Goal: Information Seeking & Learning: Learn about a topic

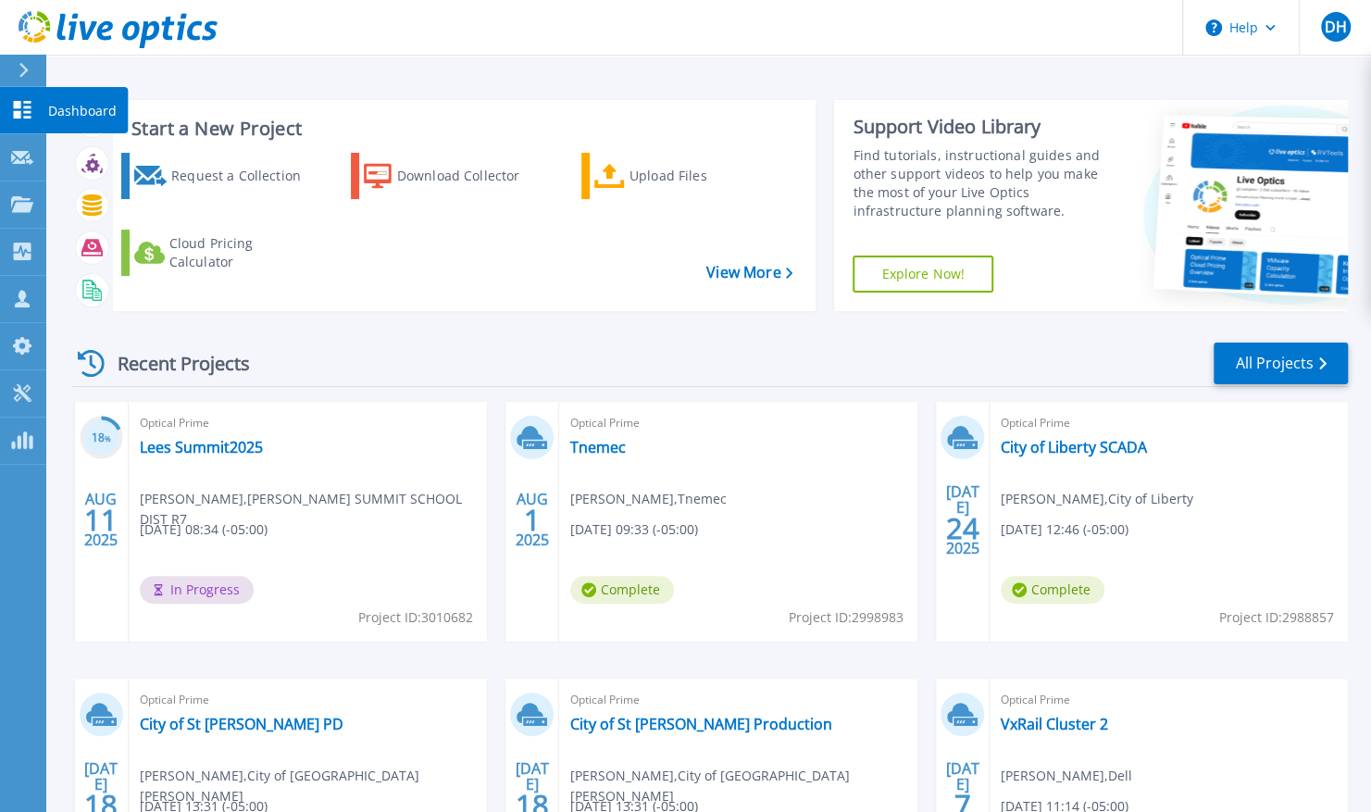
click at [20, 106] on icon at bounding box center [22, 110] width 22 height 18
click at [1287, 355] on link "All Projects" at bounding box center [1280, 363] width 134 height 42
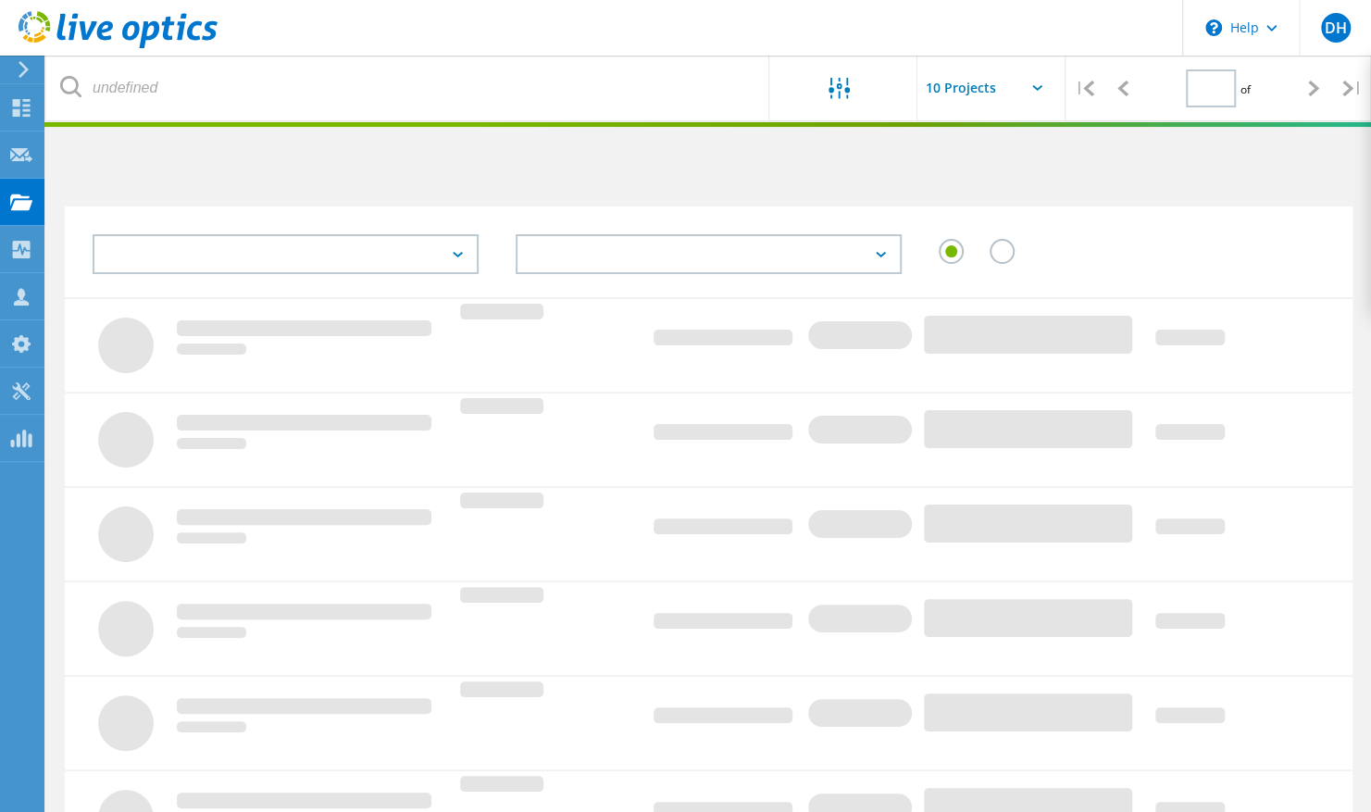
type input "2"
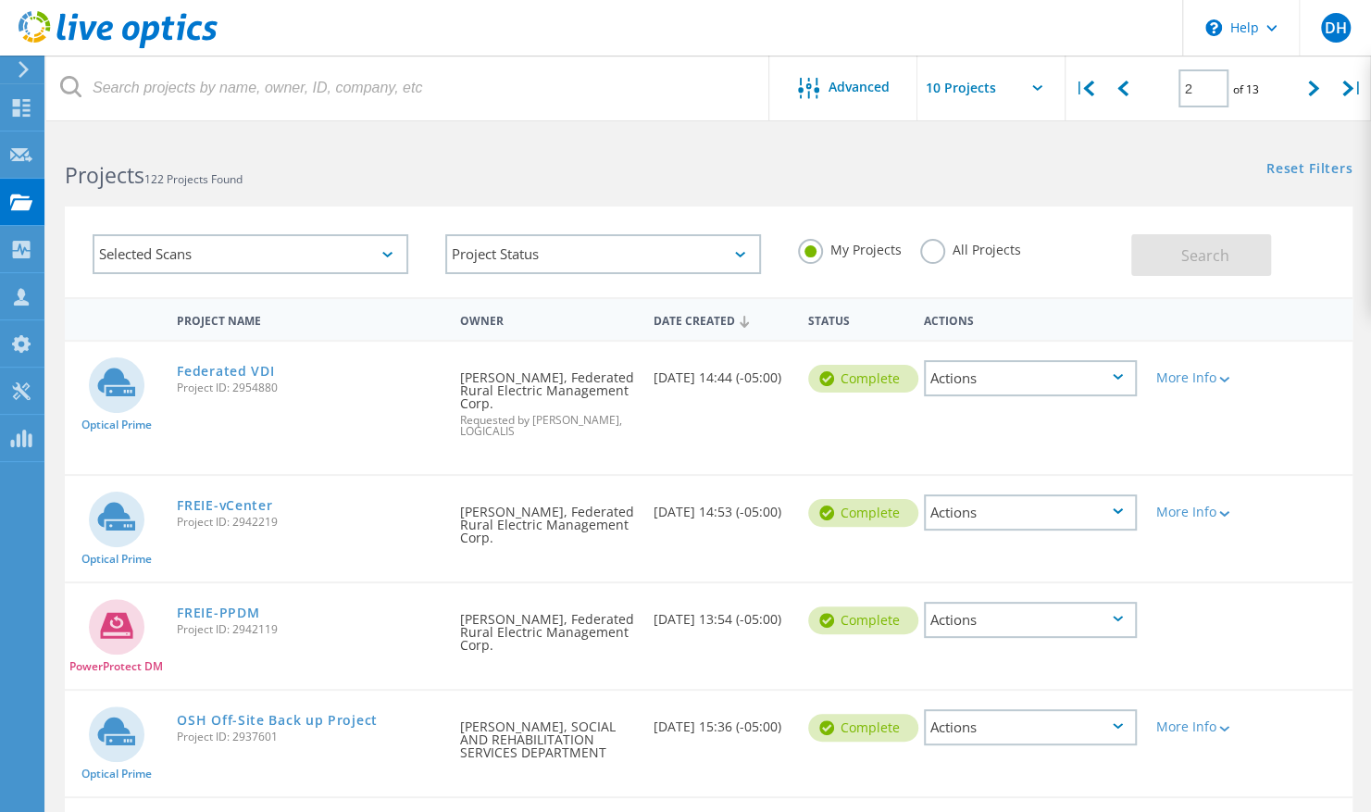
drag, startPoint x: 279, startPoint y: 263, endPoint x: 309, endPoint y: 166, distance: 101.9
click at [309, 166] on lo-project-search-form "Advanced | 2 of 13 | Email Address Project Name Company Date Created Project Id…" at bounding box center [708, 215] width 1324 height 163
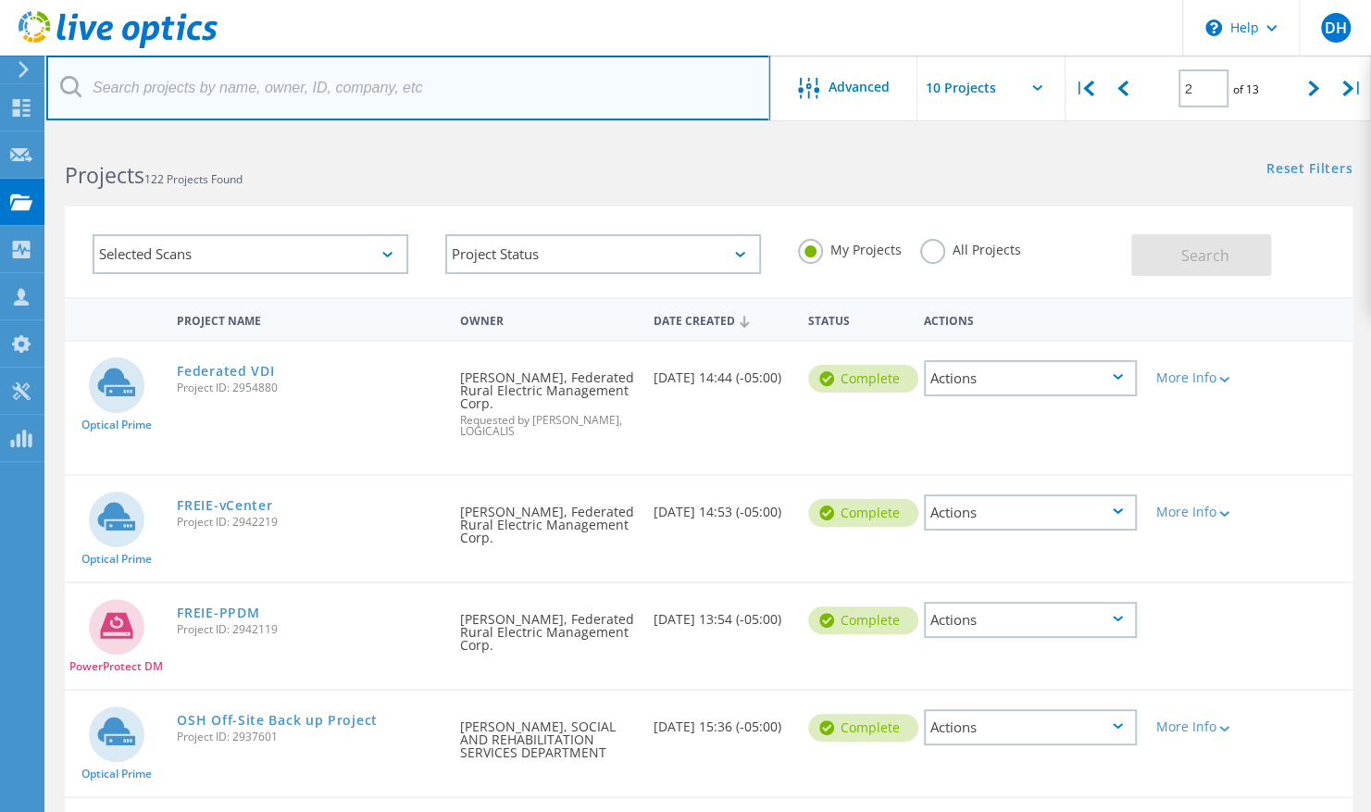
click at [333, 78] on input "text" at bounding box center [408, 88] width 724 height 65
type input "wsu"
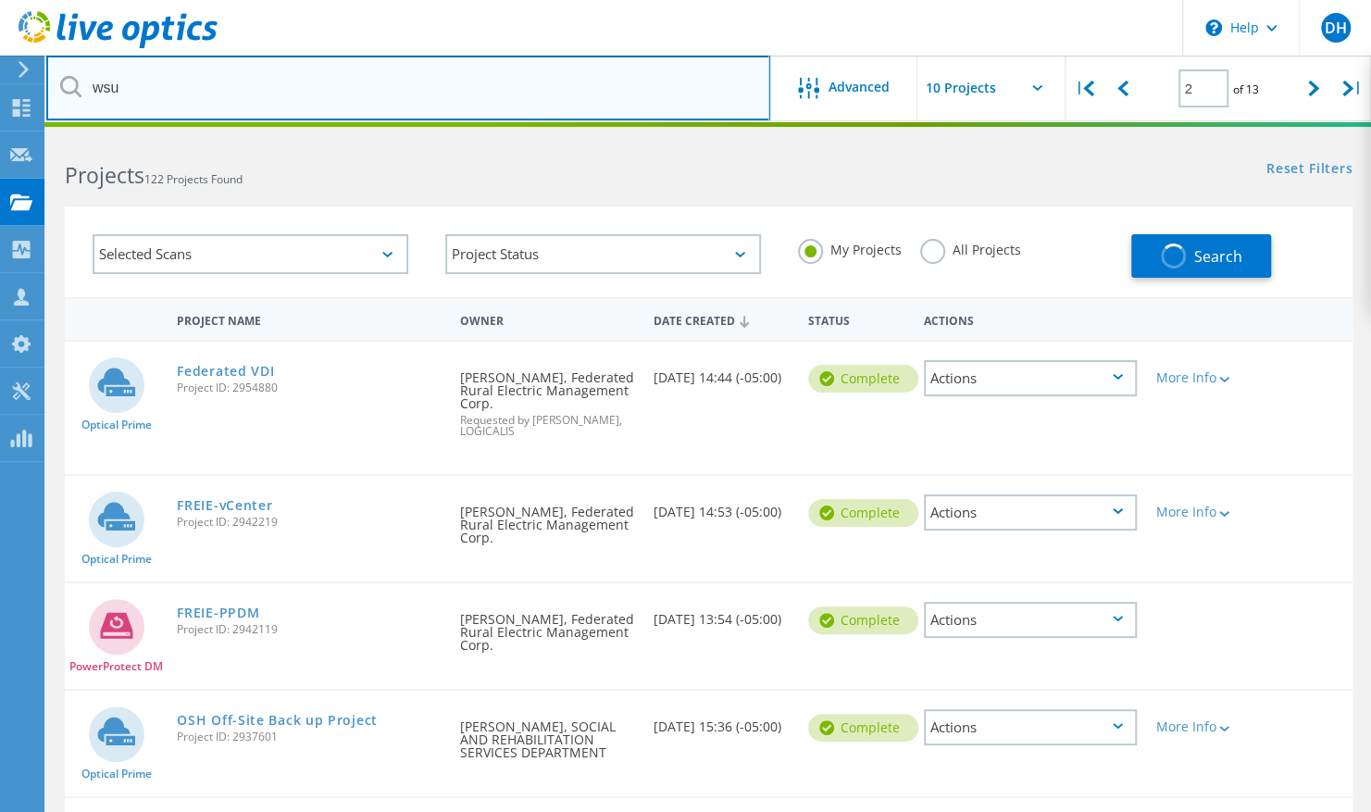
type input "1"
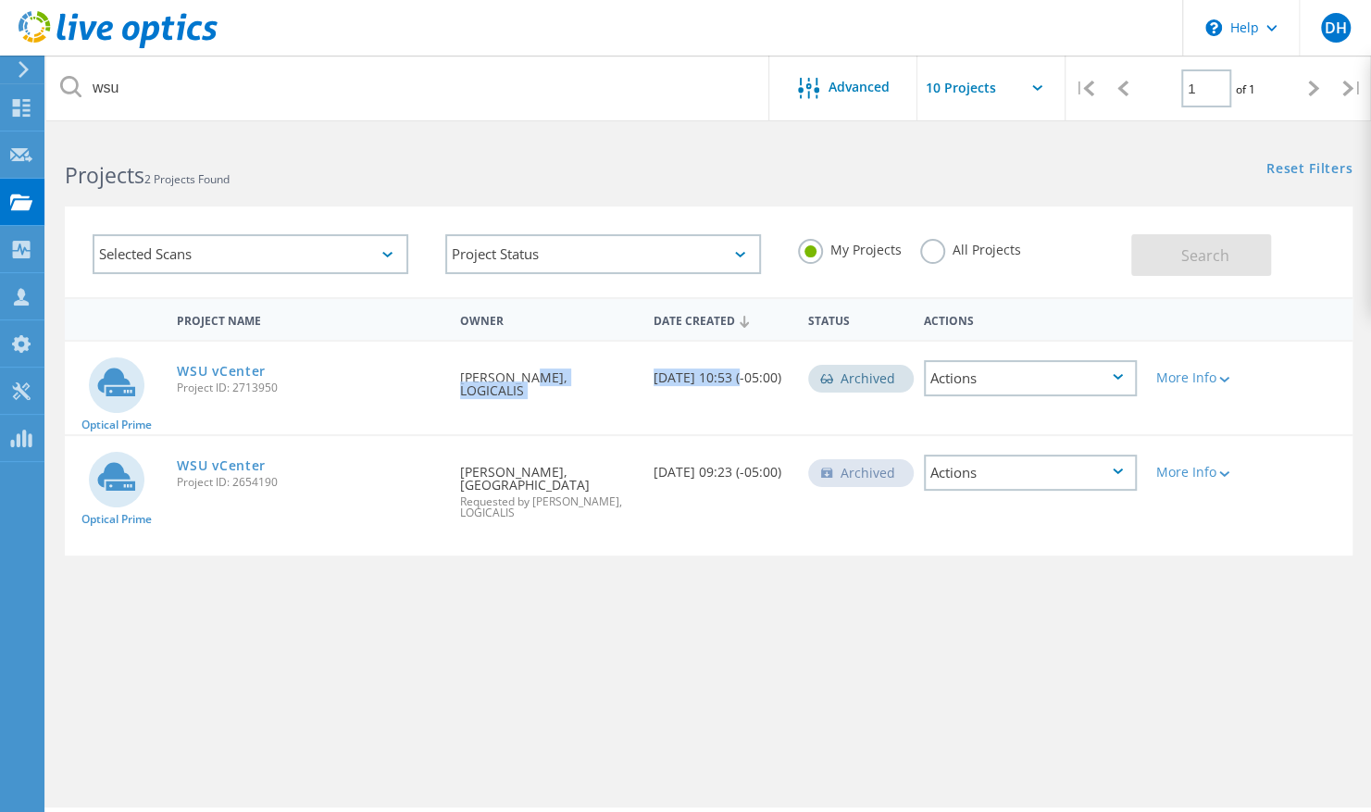
drag, startPoint x: 737, startPoint y: 370, endPoint x: 516, endPoint y: 383, distance: 220.7
click at [516, 383] on div "Optical Prime WSU vCenter Project ID: 2713950 Requested By David Heinen, LOGICA…" at bounding box center [708, 388] width 1287 height 93
drag, startPoint x: 516, startPoint y: 383, endPoint x: 734, endPoint y: 394, distance: 217.8
click at [734, 394] on div "Date Created 11/01/2024, 10:53 (-05:00)" at bounding box center [721, 372] width 155 height 61
drag, startPoint x: 728, startPoint y: 471, endPoint x: 644, endPoint y: 464, distance: 84.5
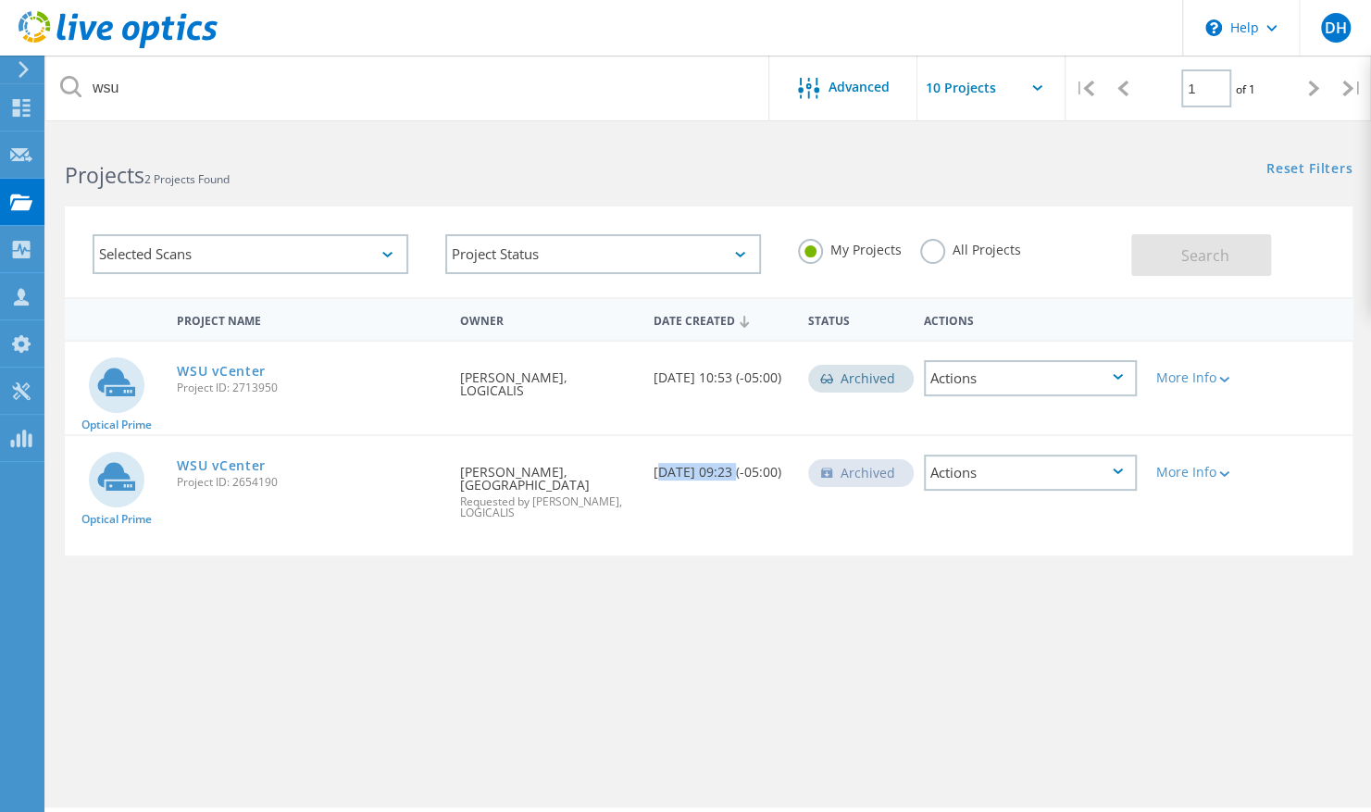
click at [644, 464] on div "Date Created 09/17/2024, 09:23 (-05:00)" at bounding box center [721, 466] width 155 height 61
drag, startPoint x: 644, startPoint y: 464, endPoint x: 505, endPoint y: 481, distance: 139.9
click at [505, 481] on div "Requested By Robert Phillips, WICHITA STATE UNIV Requested by David Heinen, LOG…" at bounding box center [547, 486] width 193 height 101
drag, startPoint x: 479, startPoint y: 463, endPoint x: 775, endPoint y: 486, distance: 296.2
click at [775, 486] on div "Optical Prime WSU vCenter Project ID: 2654190 Requested By Robert Phillips, WIC…" at bounding box center [708, 495] width 1287 height 119
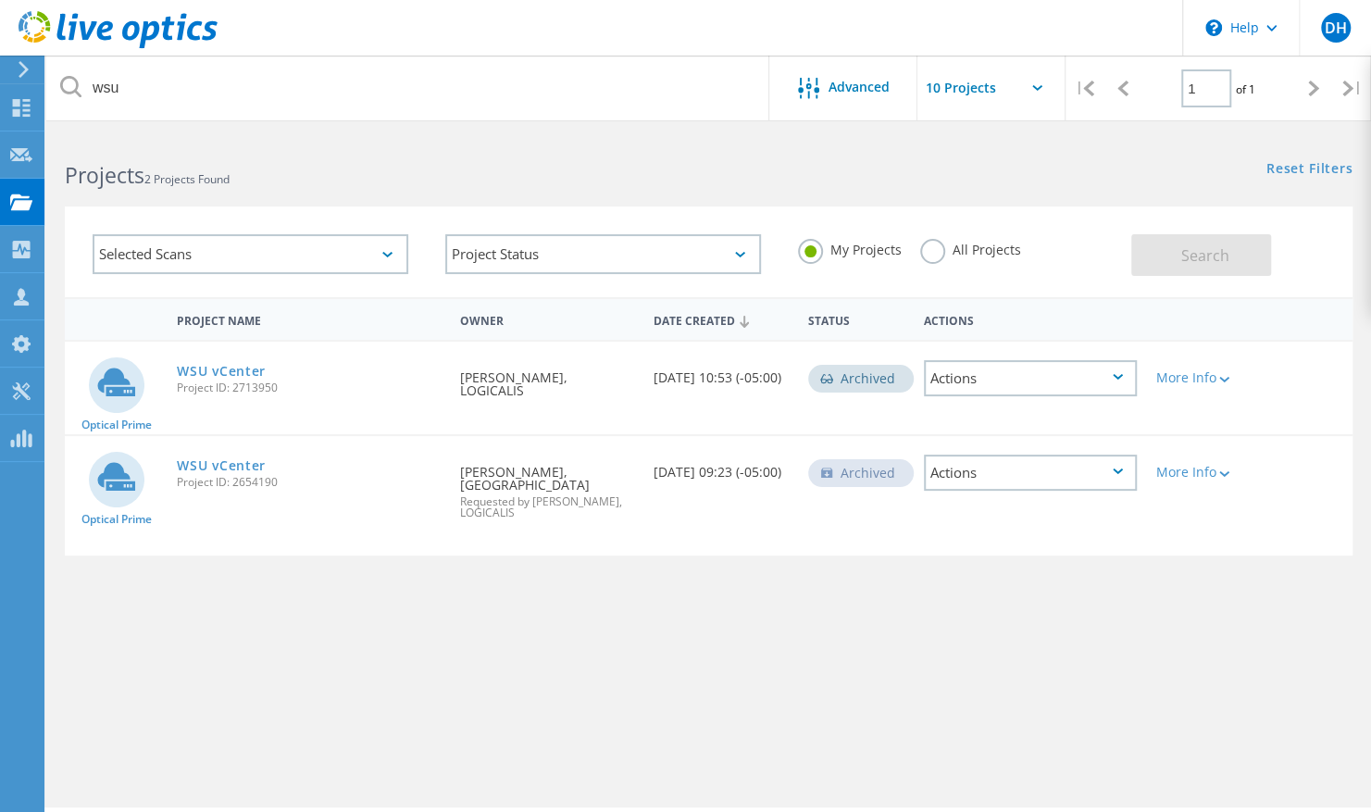
drag, startPoint x: 775, startPoint y: 486, endPoint x: 596, endPoint y: 470, distance: 179.3
click at [596, 470] on div "Requested By Robert Phillips, WICHITA STATE UNIV Requested by David Heinen, LOG…" at bounding box center [547, 486] width 193 height 101
click at [741, 454] on div "Date Created 09/17/2024, 09:23 (-05:00)" at bounding box center [721, 466] width 155 height 61
drag, startPoint x: 741, startPoint y: 468, endPoint x: 530, endPoint y: 447, distance: 212.1
click at [530, 447] on div "Optical Prime WSU vCenter Project ID: 2654190 Requested By Robert Phillips, WIC…" at bounding box center [708, 495] width 1287 height 119
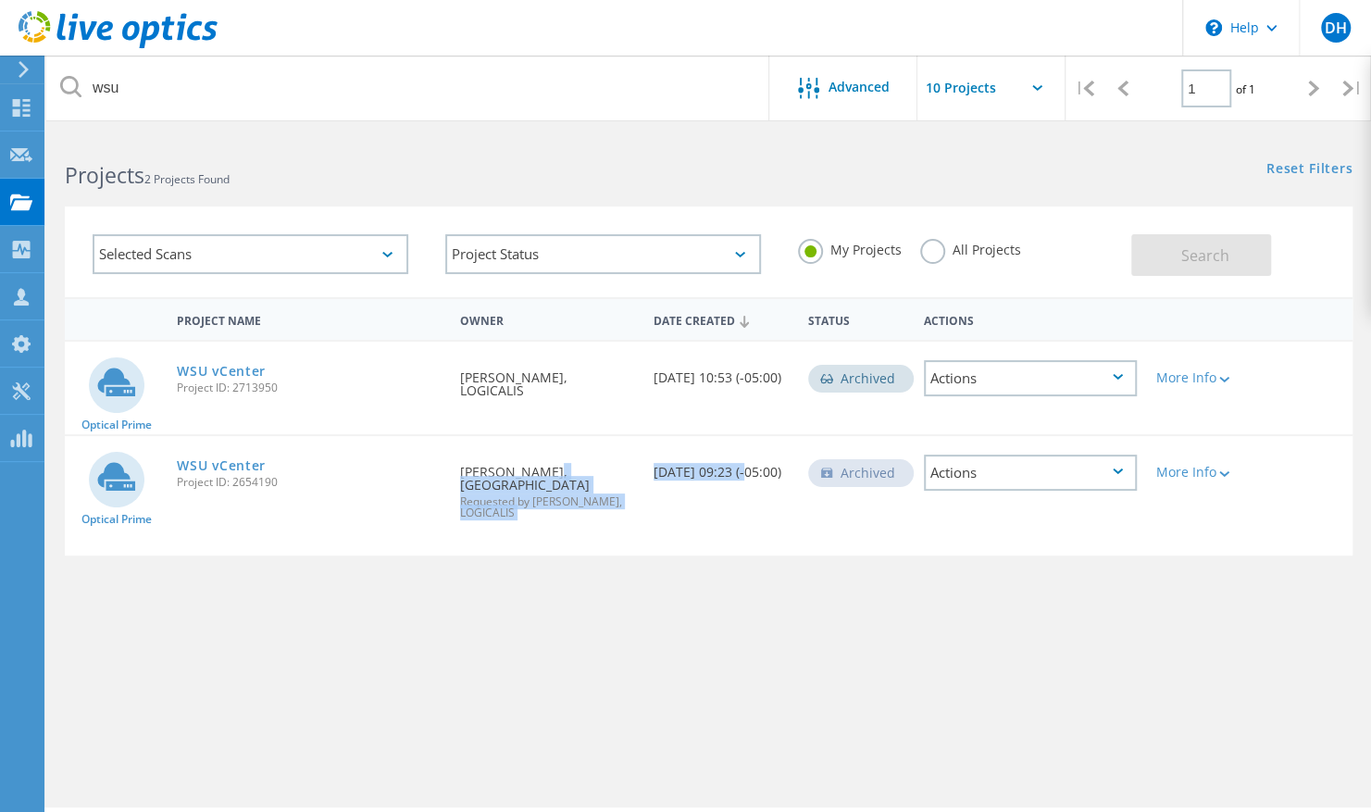
click at [530, 447] on div "Requested By Robert Phillips, WICHITA STATE UNIV Requested by David Heinen, LOG…" at bounding box center [547, 486] width 193 height 101
click at [703, 460] on div "Date Created 09/17/2024, 09:23 (-05:00)" at bounding box center [721, 466] width 155 height 61
click at [217, 468] on link "WSU vCenter" at bounding box center [221, 465] width 89 height 13
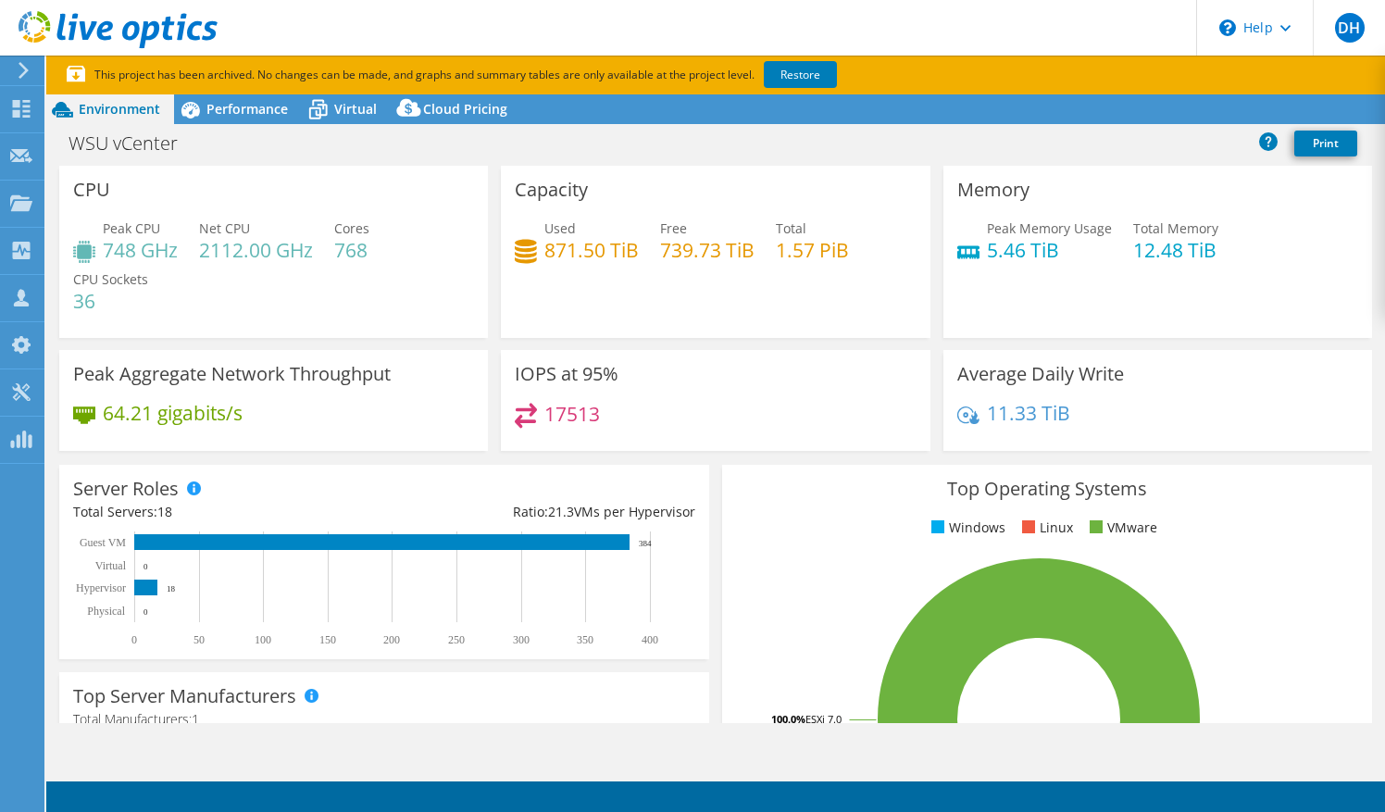
select select "USD"
click at [220, 100] on span "Performance" at bounding box center [246, 109] width 81 height 18
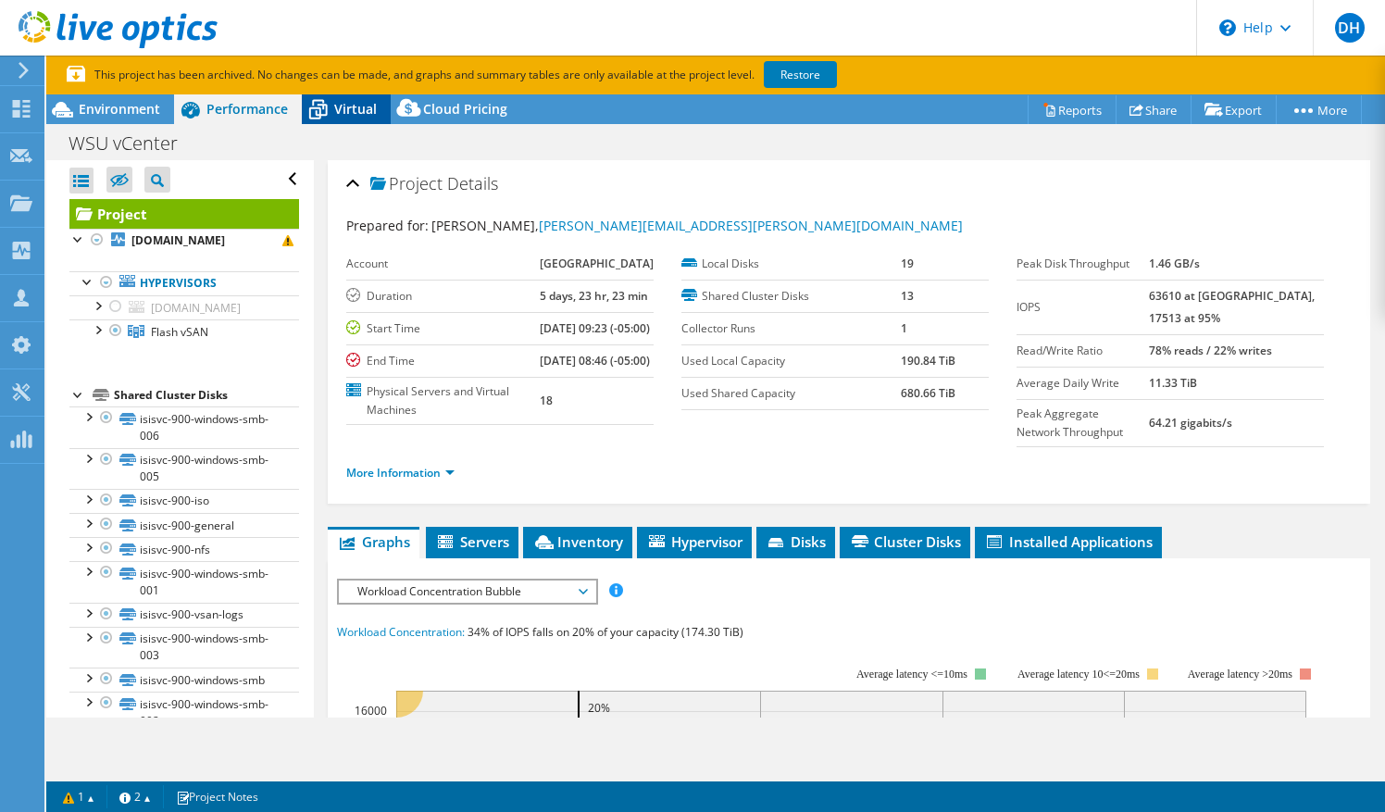
click at [343, 102] on span "Virtual" at bounding box center [355, 109] width 43 height 18
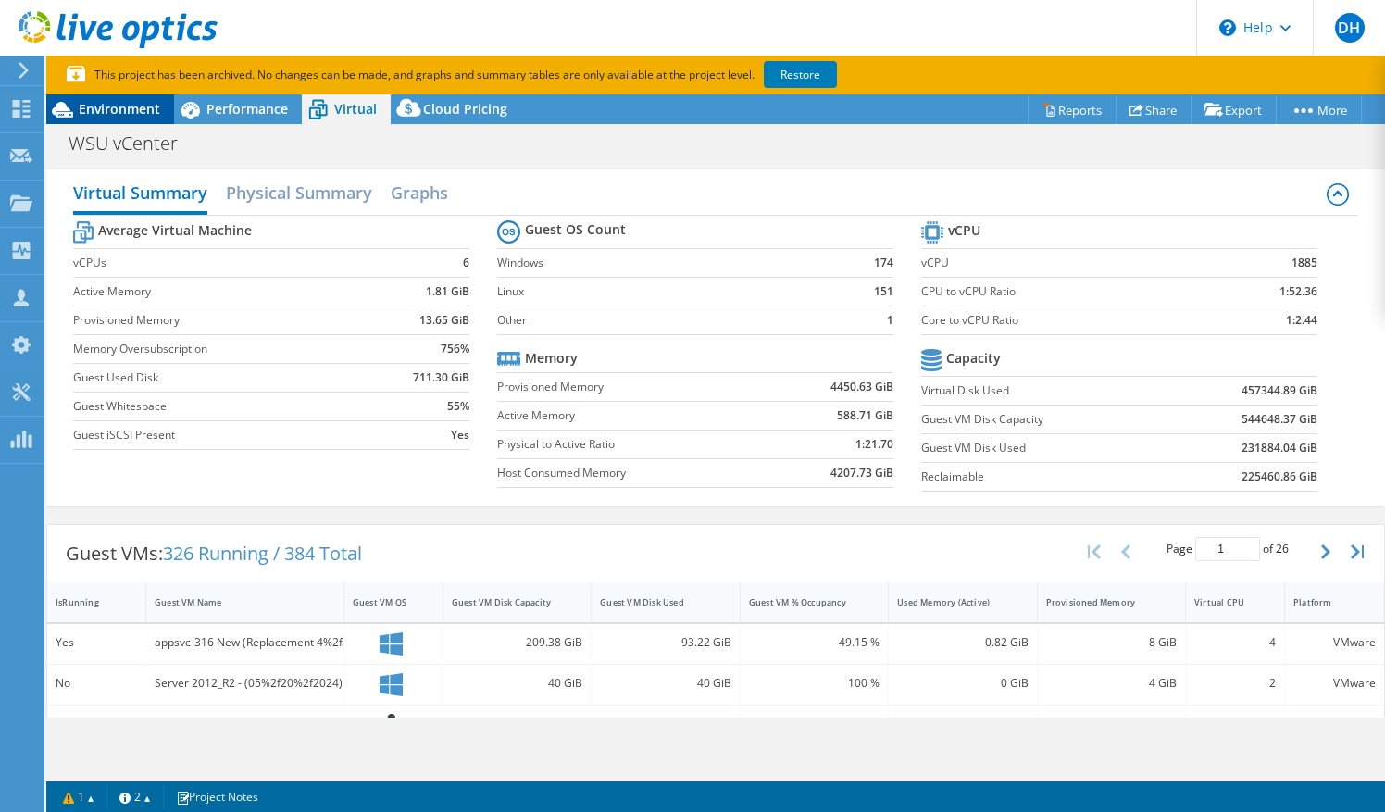
click at [131, 104] on span "Environment" at bounding box center [119, 109] width 81 height 18
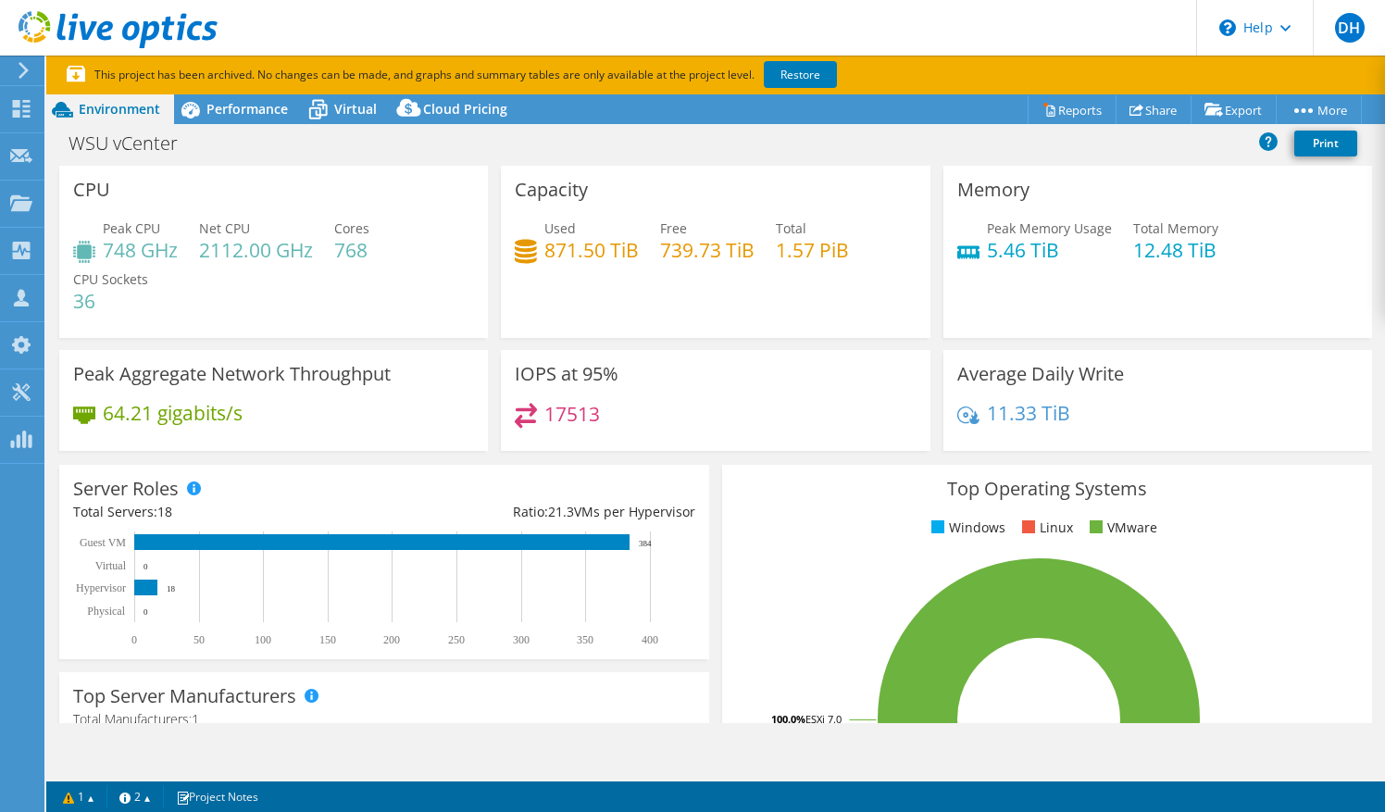
click at [365, 246] on h4 "768" at bounding box center [351, 250] width 35 height 20
click at [231, 138] on div "WSU vCenter Print" at bounding box center [715, 143] width 1338 height 34
click at [230, 113] on span "Performance" at bounding box center [246, 109] width 81 height 18
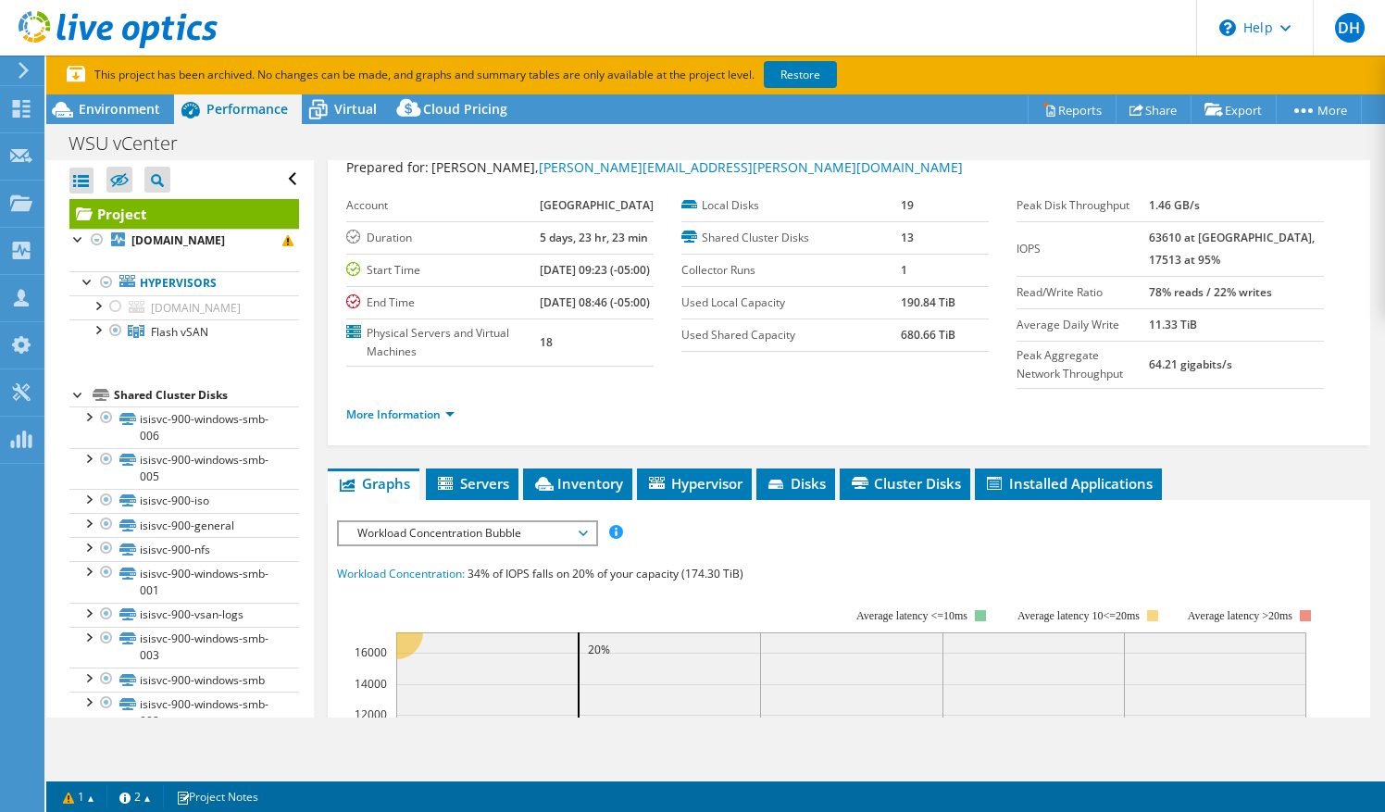
scroll to position [15, 0]
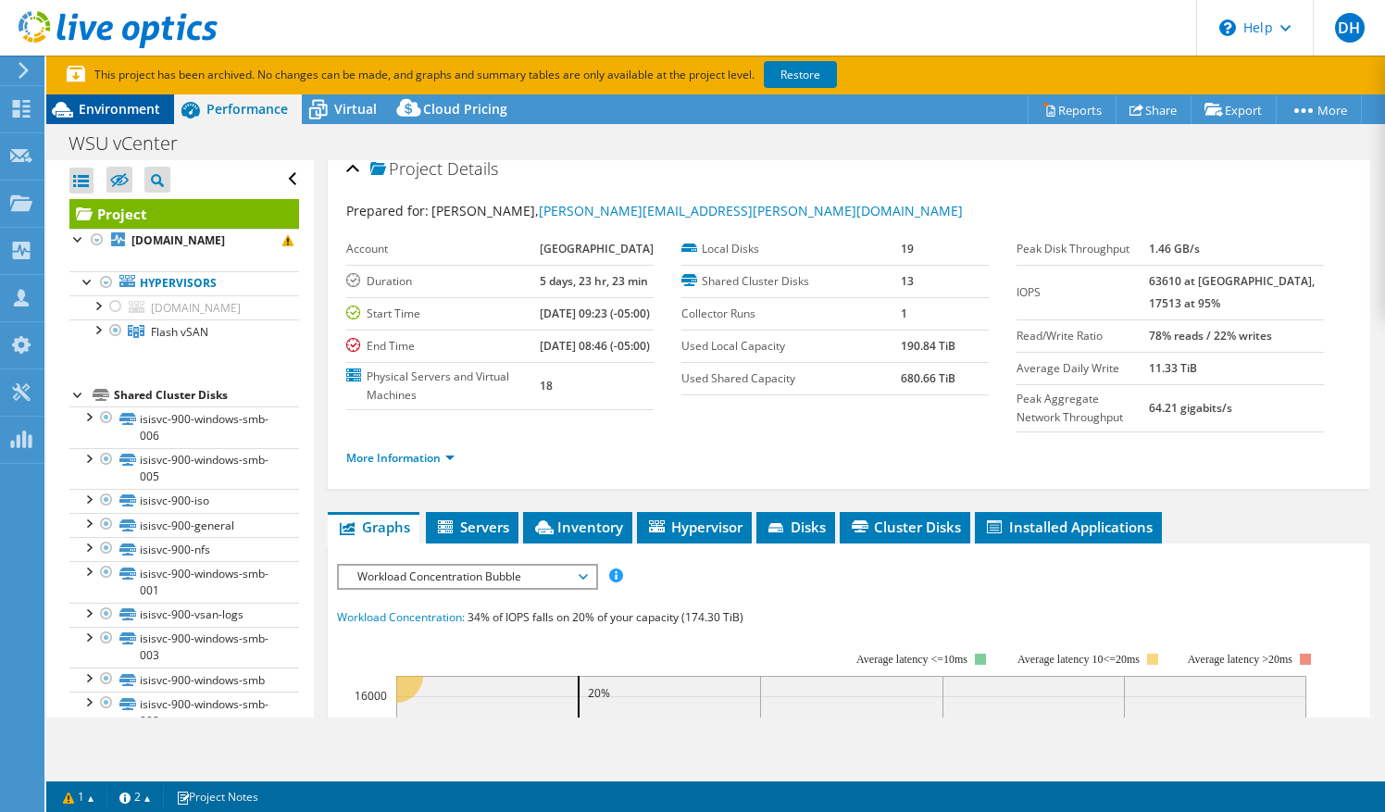
click at [128, 106] on span "Environment" at bounding box center [119, 109] width 81 height 18
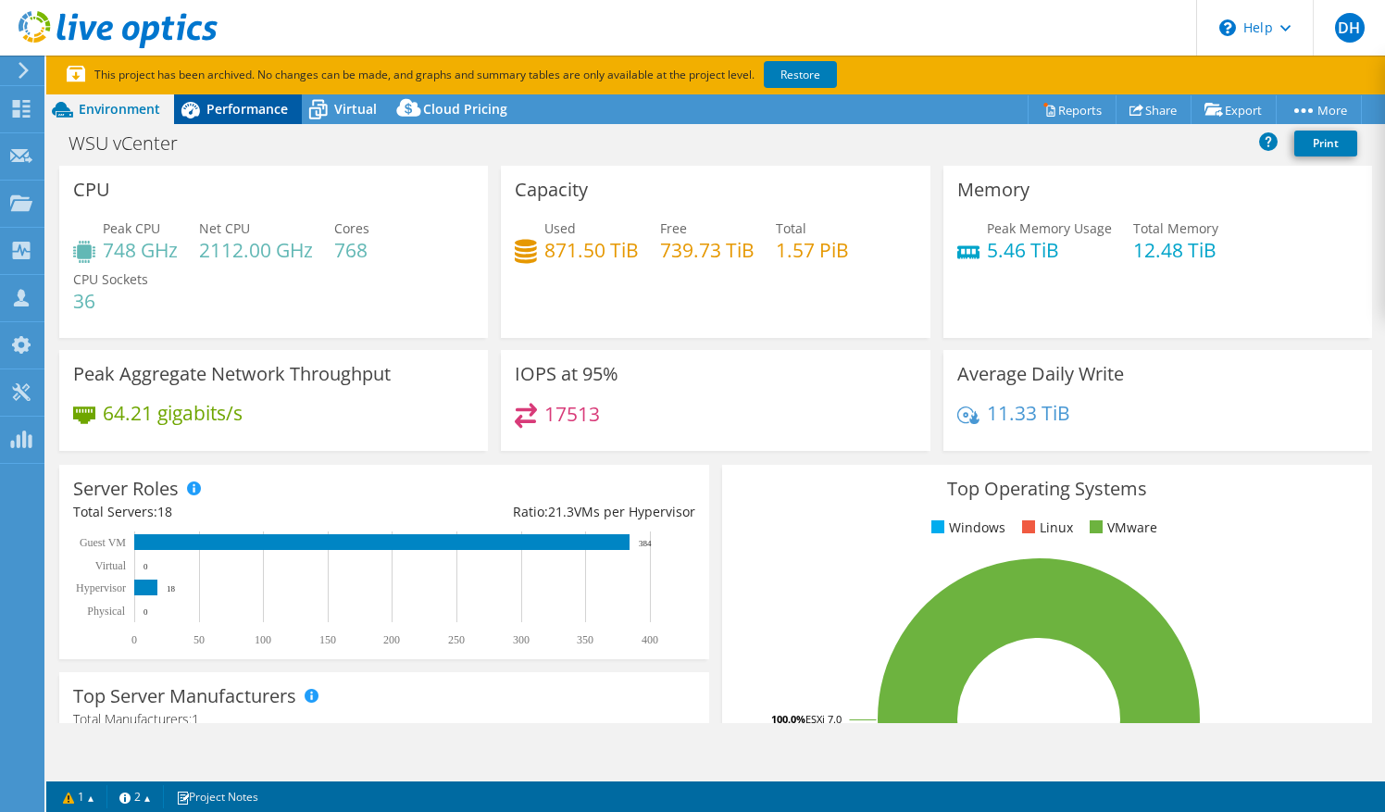
click at [256, 105] on span "Performance" at bounding box center [246, 109] width 81 height 18
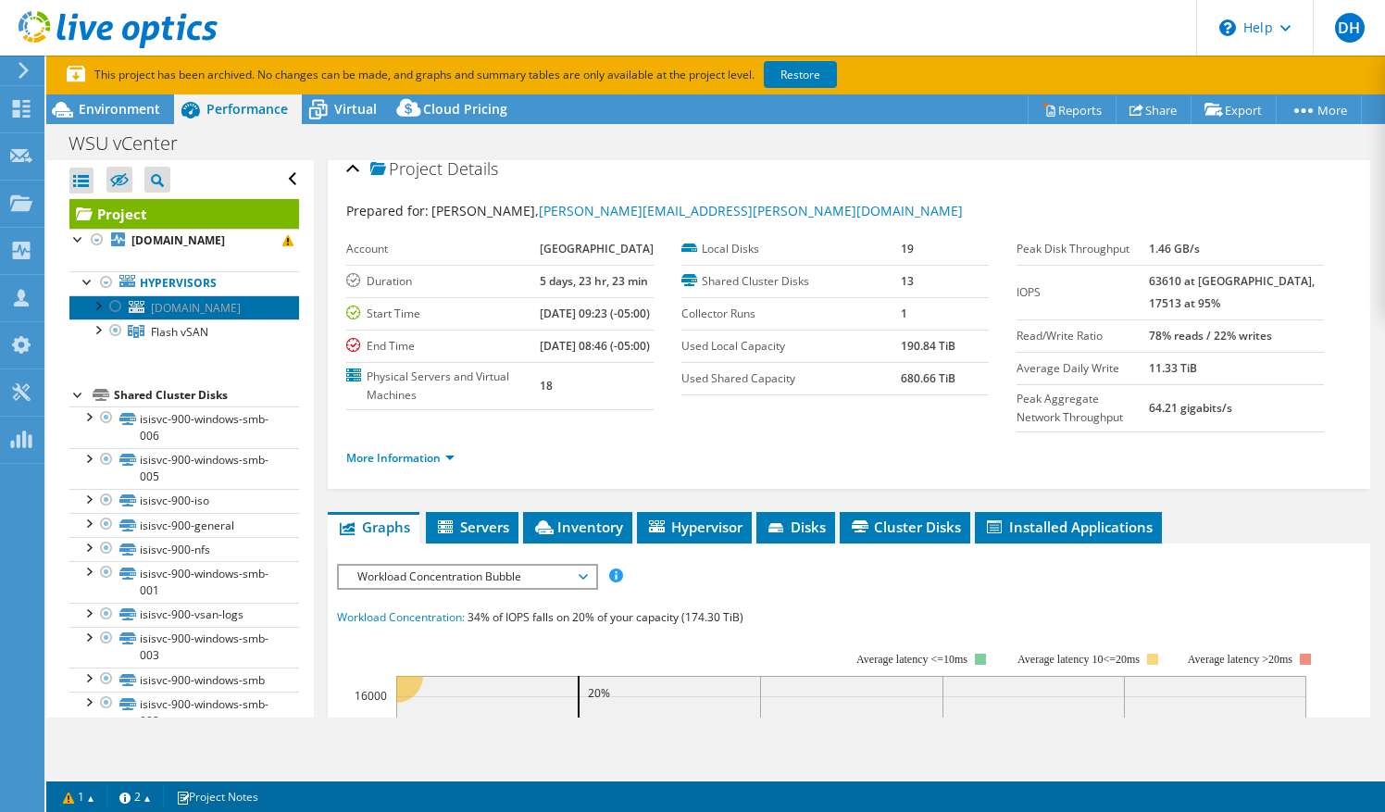
click at [173, 306] on span "virtsvc-862.wichita.edu" at bounding box center [196, 308] width 90 height 16
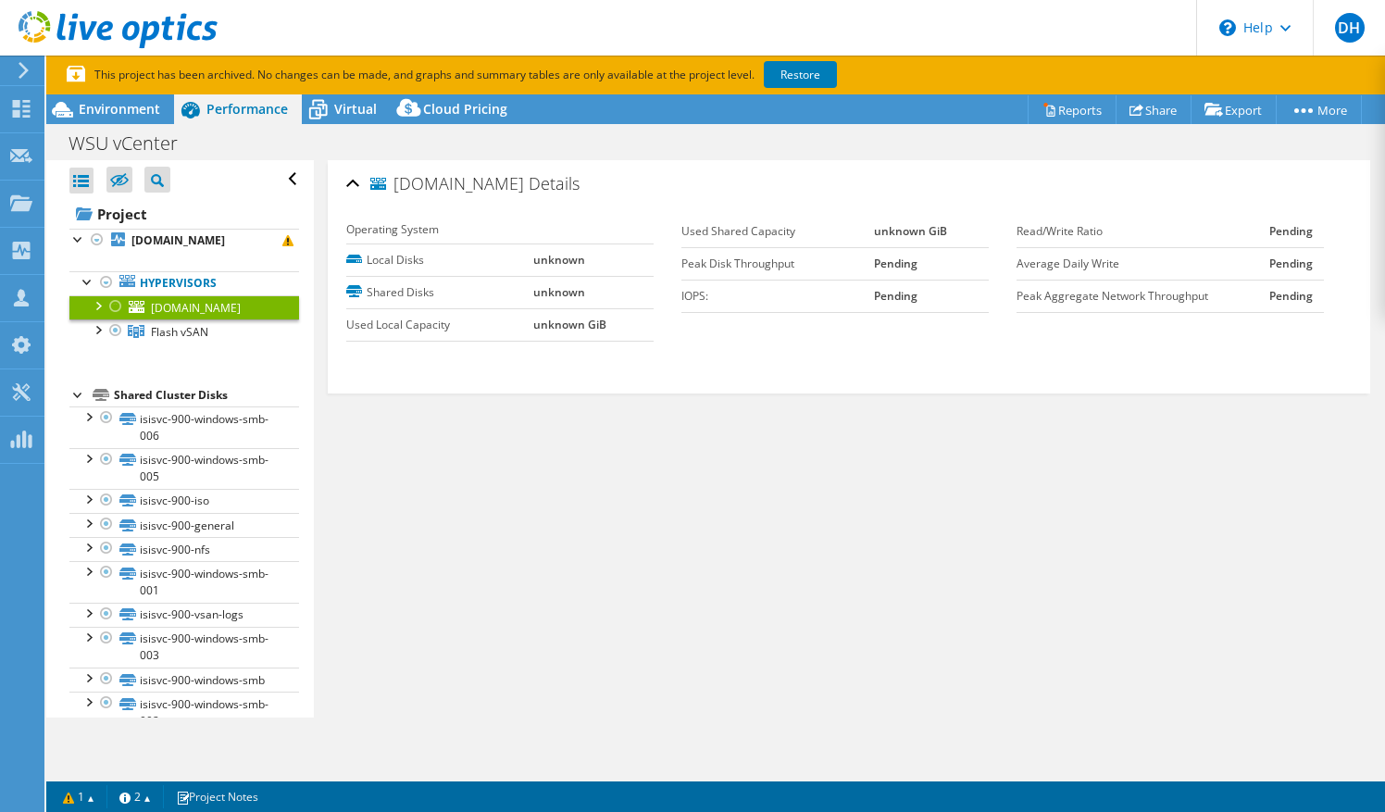
click at [96, 305] on div at bounding box center [97, 304] width 19 height 19
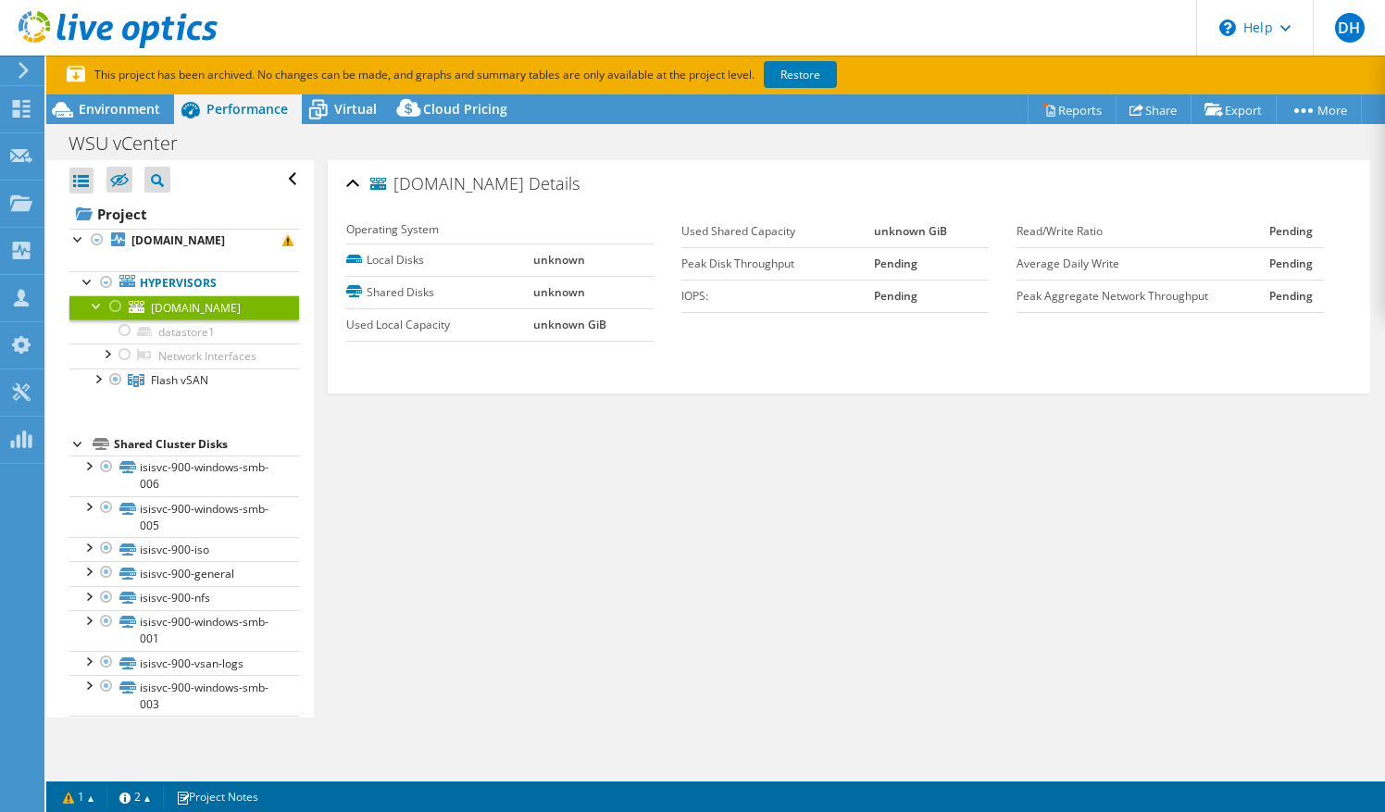
click at [94, 304] on div at bounding box center [97, 304] width 19 height 19
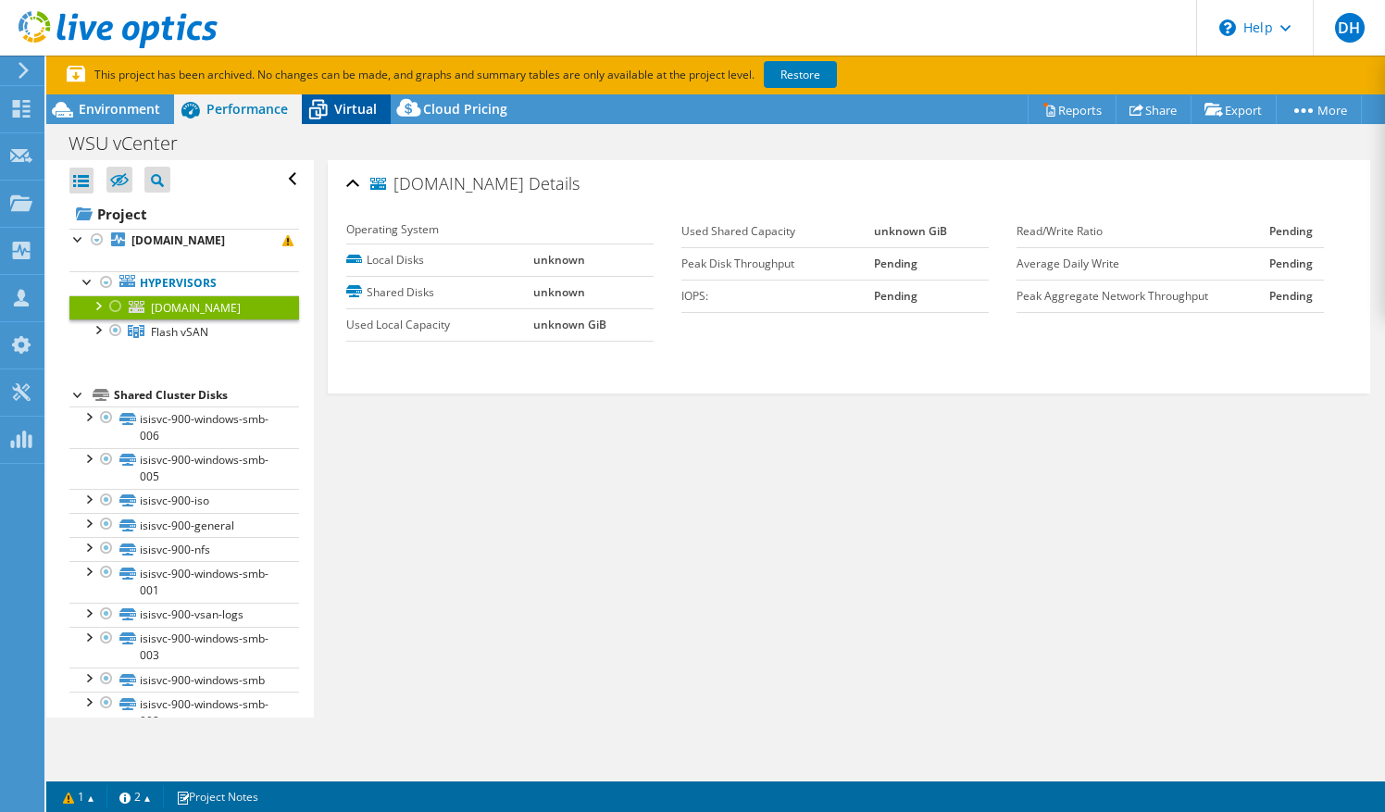
click at [341, 107] on span "Virtual" at bounding box center [355, 109] width 43 height 18
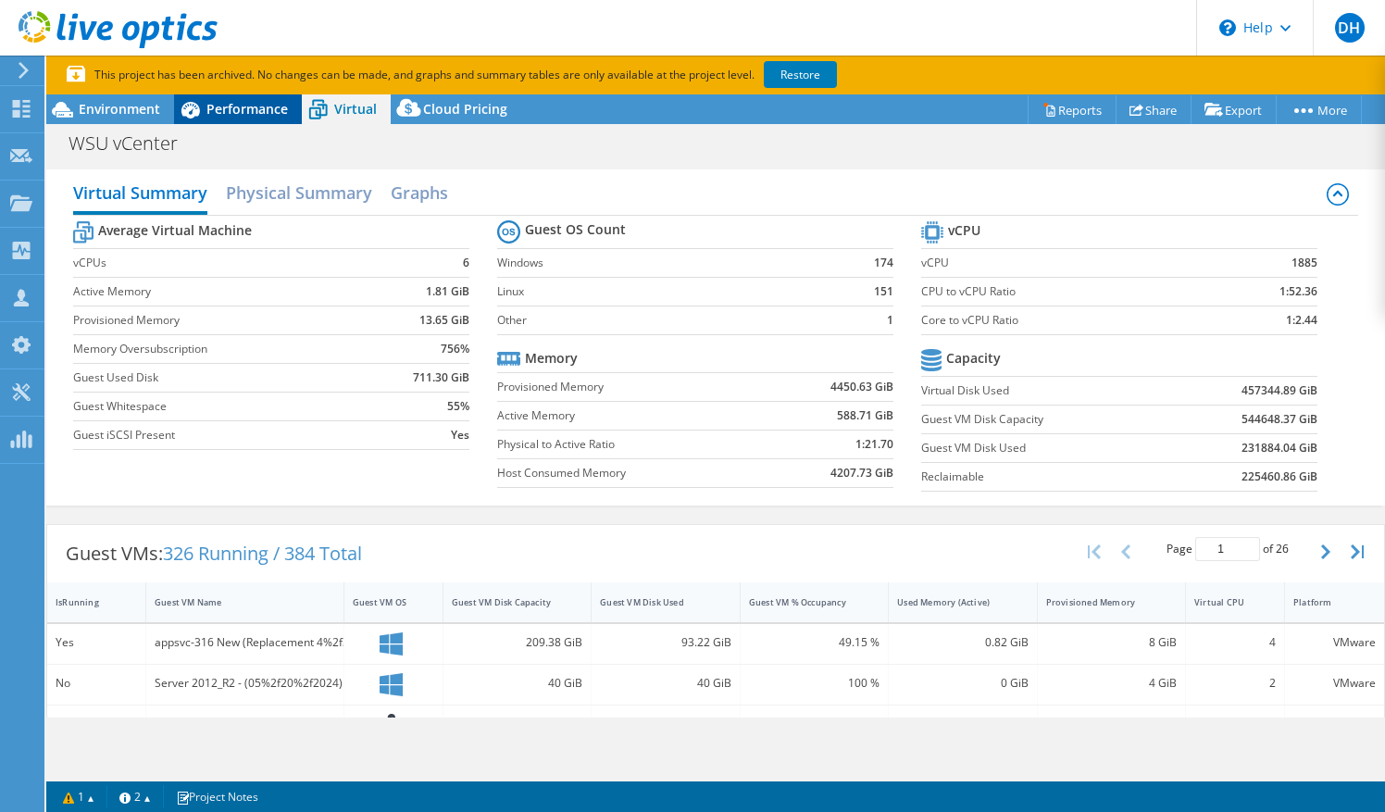
click at [260, 109] on span "Performance" at bounding box center [246, 109] width 81 height 18
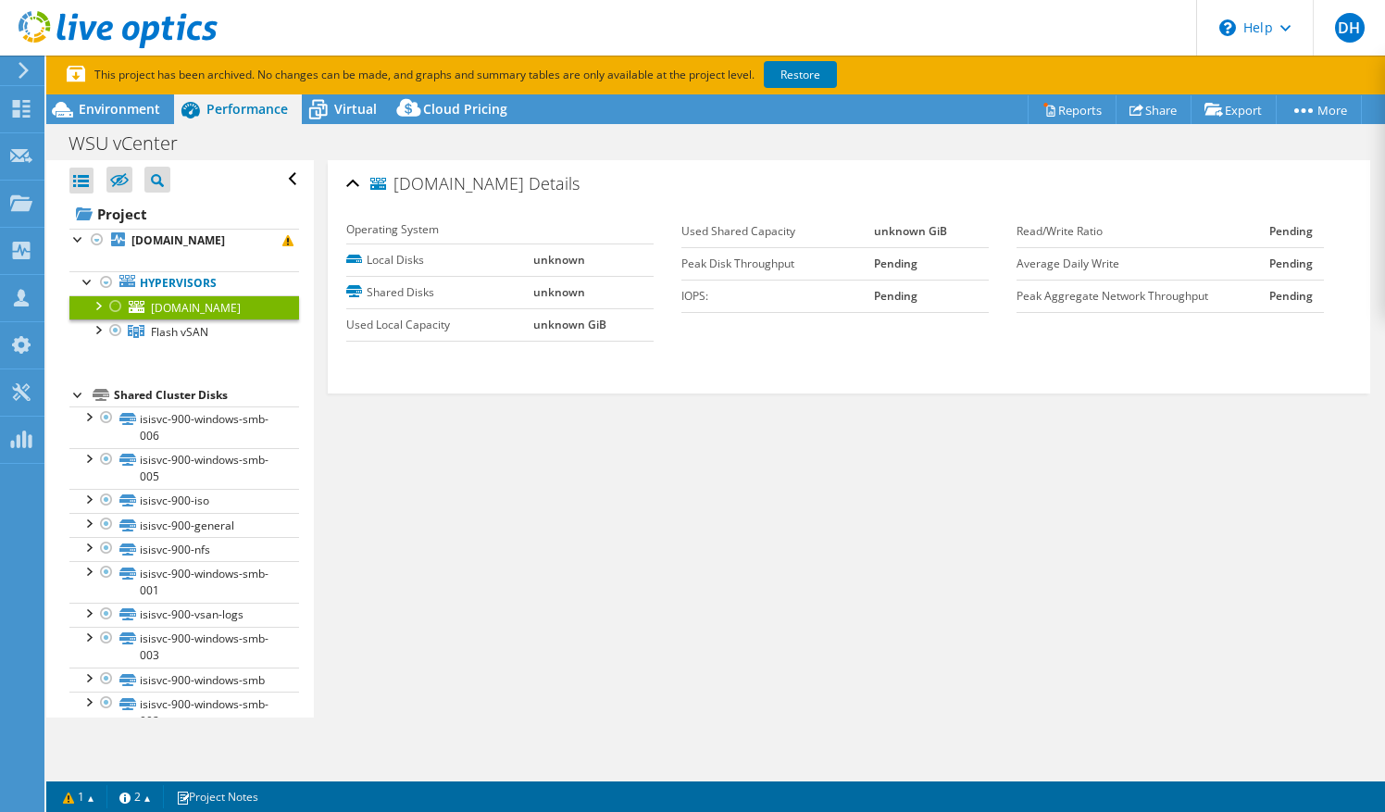
click at [111, 302] on div at bounding box center [115, 306] width 19 height 22
click at [120, 305] on div at bounding box center [115, 306] width 19 height 22
click at [79, 233] on div at bounding box center [78, 238] width 19 height 19
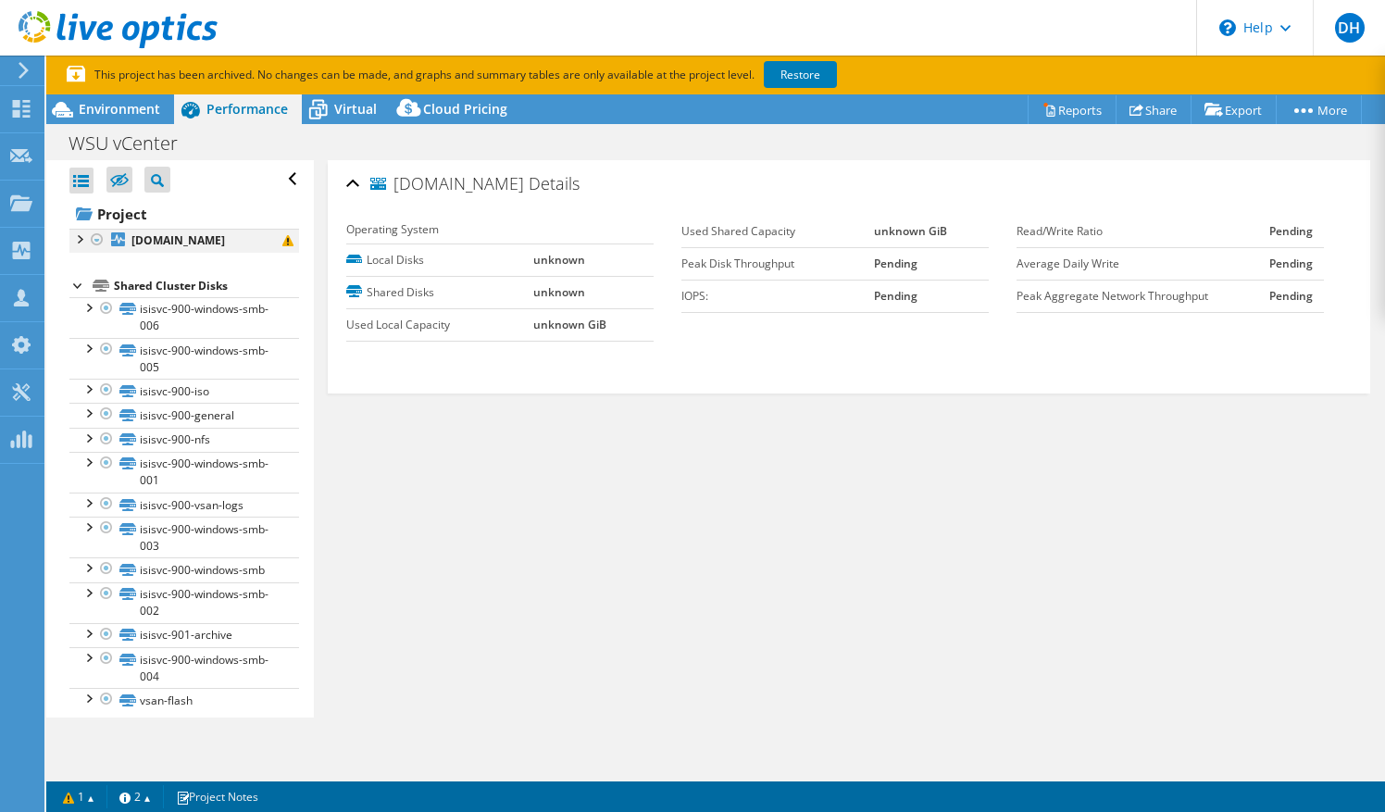
click at [79, 233] on div at bounding box center [78, 238] width 19 height 19
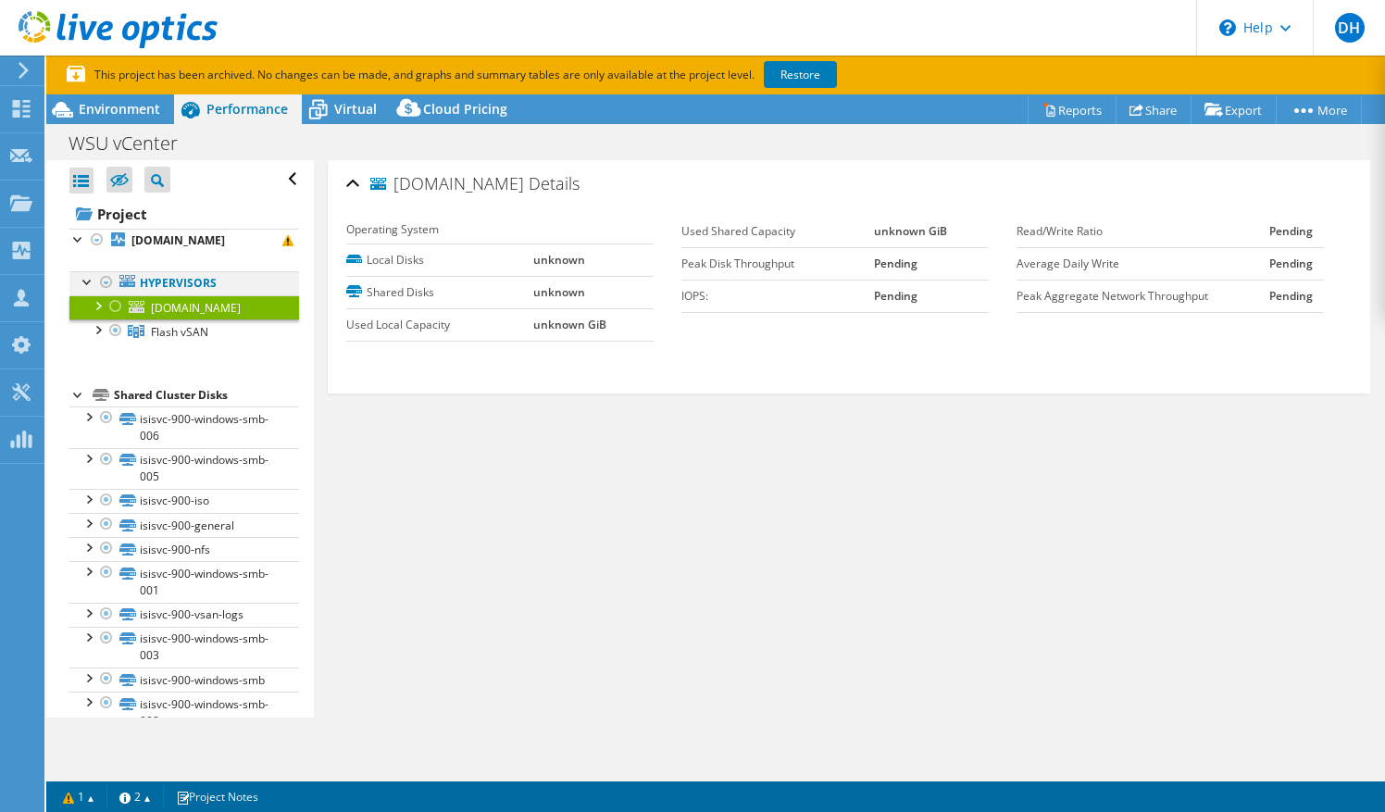
click at [87, 278] on div at bounding box center [88, 280] width 19 height 19
